Goal: Navigation & Orientation: Find specific page/section

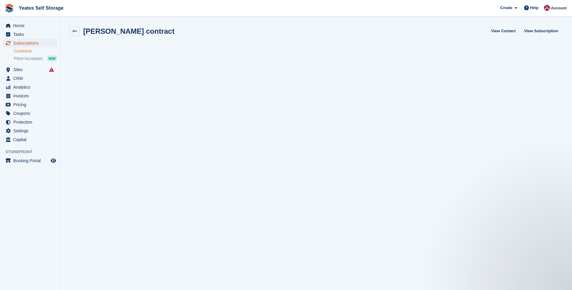
click at [24, 43] on span "Subscriptions" at bounding box center [31, 43] width 36 height 8
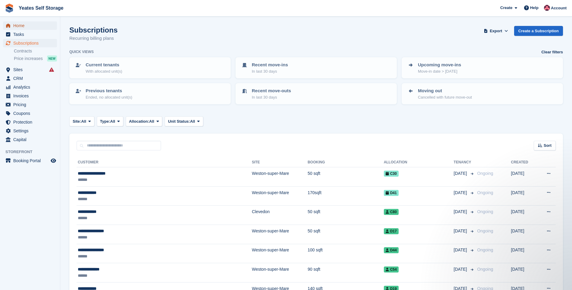
click at [22, 26] on span "Home" at bounding box center [31, 25] width 36 height 8
